Goal: Information Seeking & Learning: Understand process/instructions

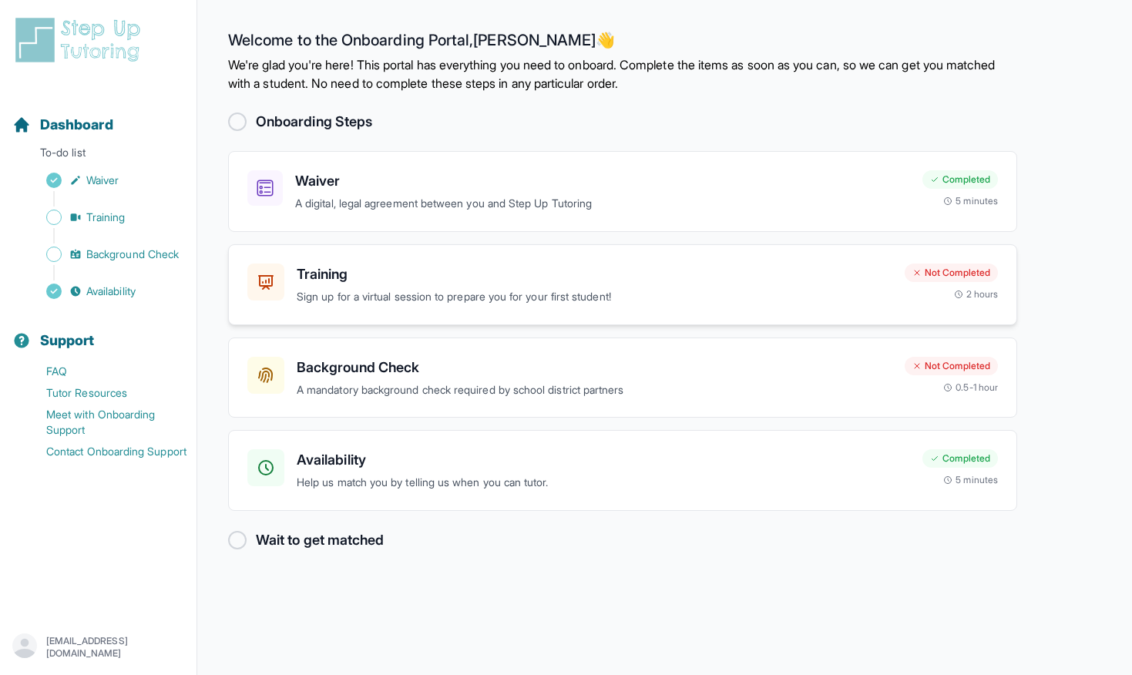
click at [469, 299] on p "Sign up for a virtual session to prepare you for your first student!" at bounding box center [594, 297] width 595 height 18
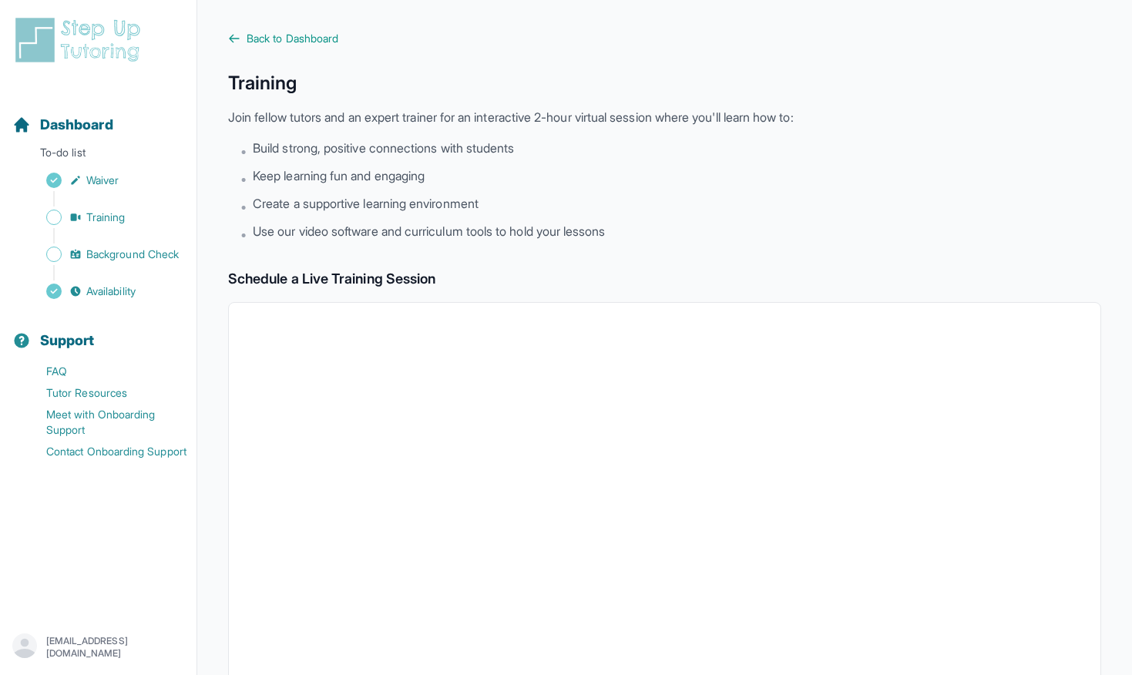
click at [424, 203] on span "Create a supportive learning environment" at bounding box center [366, 203] width 226 height 18
click at [424, 209] on span "Create a supportive learning environment" at bounding box center [366, 203] width 226 height 18
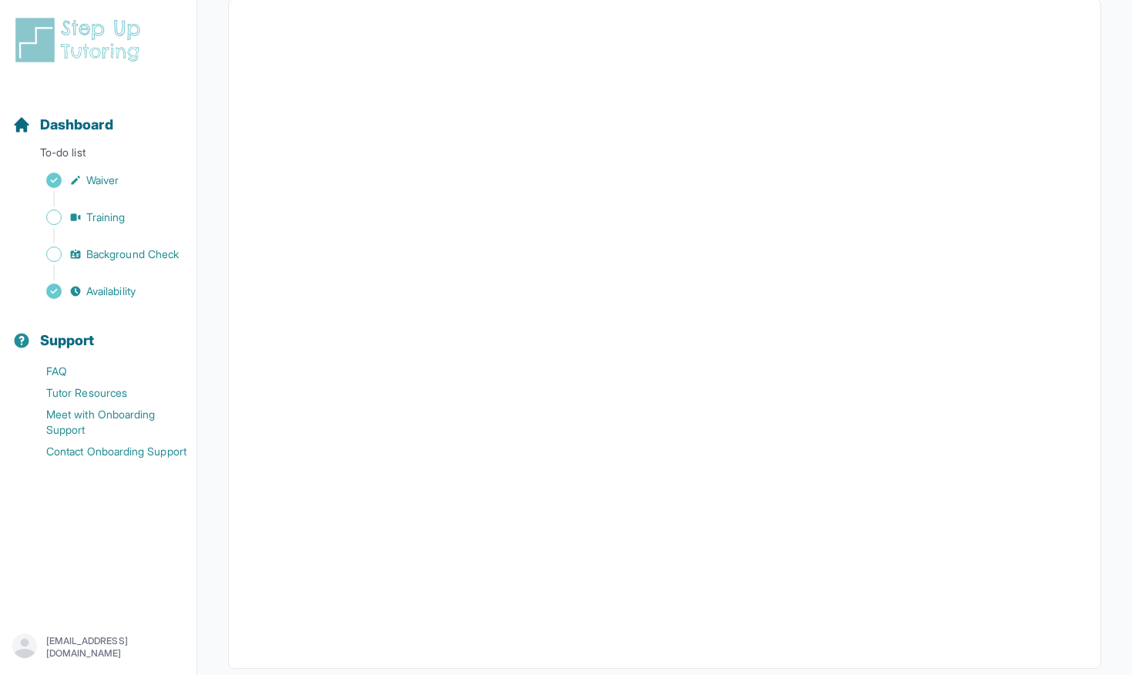
scroll to position [304, 0]
